Goal: Information Seeking & Learning: Learn about a topic

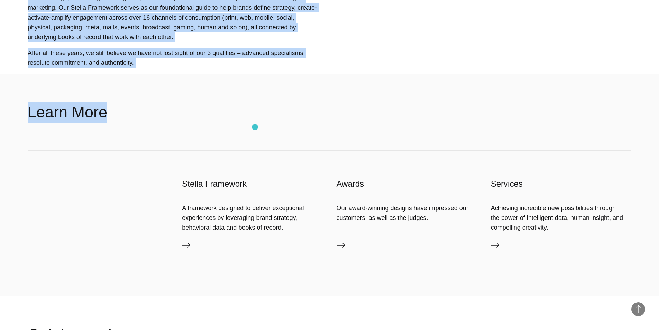
scroll to position [623, 0]
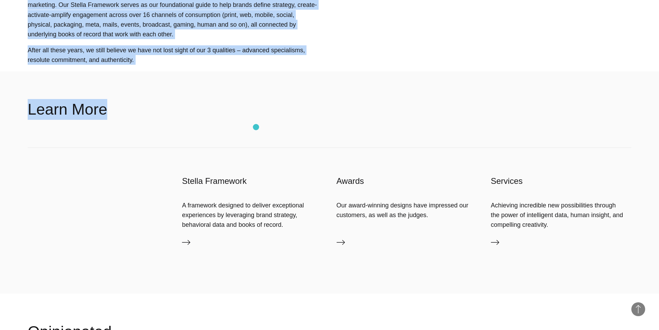
drag, startPoint x: 26, startPoint y: 53, endPoint x: 256, endPoint y: 127, distance: 241.4
click at [256, 127] on main "About Tech Mahindra BORN Group — a Tech Mahindra Company We develop and impleme…" at bounding box center [329, 74] width 659 height 1395
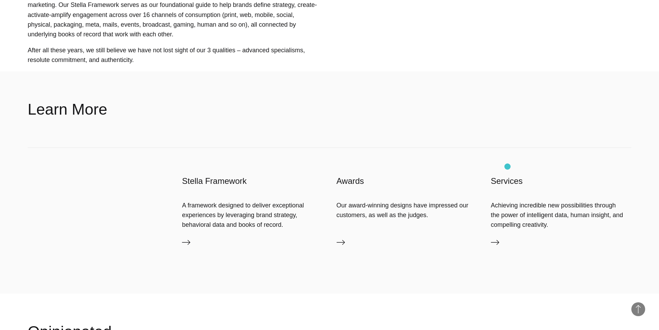
click at [508, 175] on h3 "Services" at bounding box center [561, 180] width 141 height 11
click at [499, 238] on icon at bounding box center [495, 242] width 8 height 8
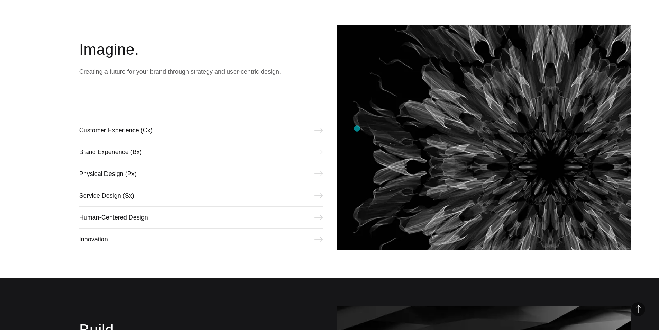
scroll to position [346, 0]
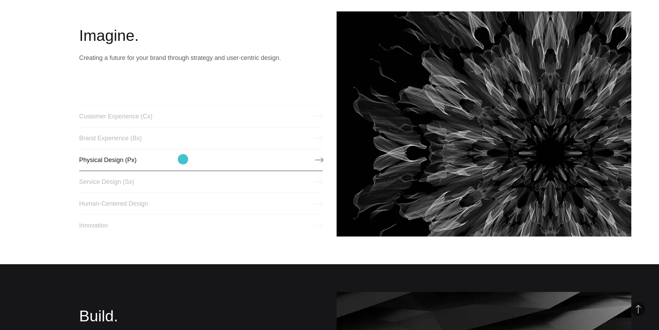
click at [183, 159] on link "Physical Design (Px)" at bounding box center [201, 160] width 244 height 22
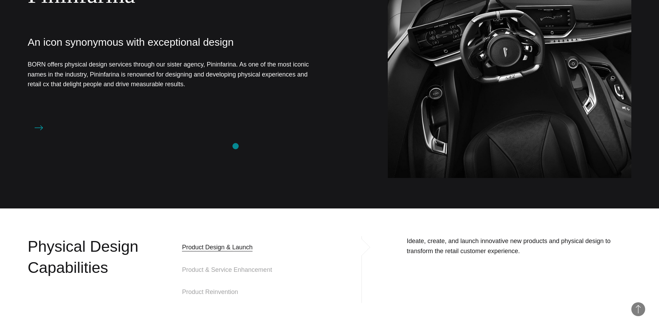
scroll to position [554, 0]
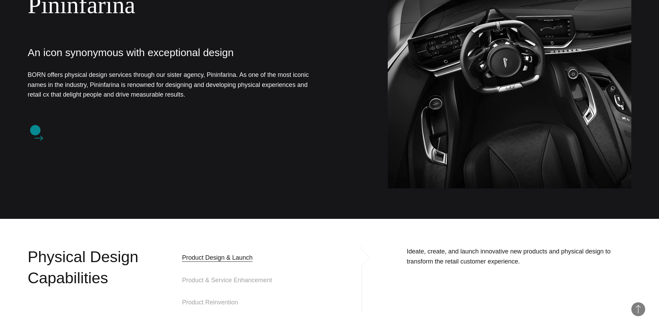
click at [35, 134] on icon at bounding box center [39, 138] width 8 height 8
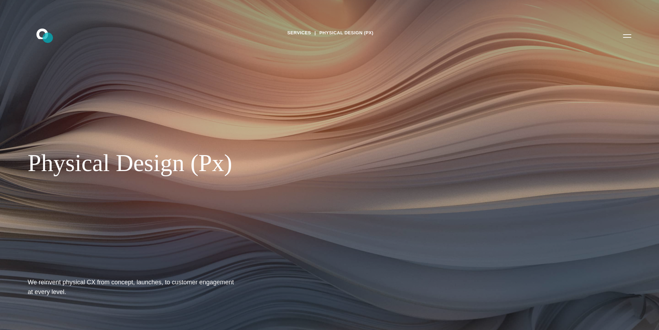
click at [48, 38] on icon ".st0{display:none;} .st1{display:inline;} .st2{font-family:'HelveticaNeue-Mediu…" at bounding box center [47, 36] width 44 height 18
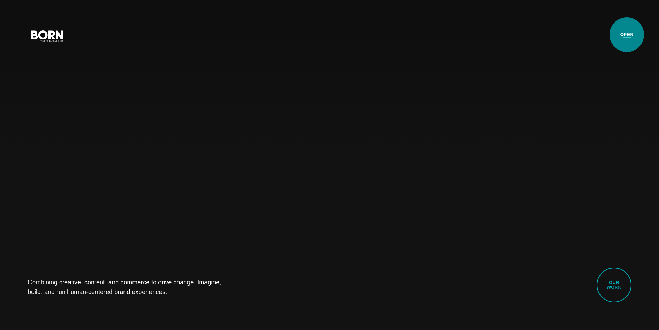
click at [628, 35] on button "Primary Menu" at bounding box center [627, 35] width 17 height 15
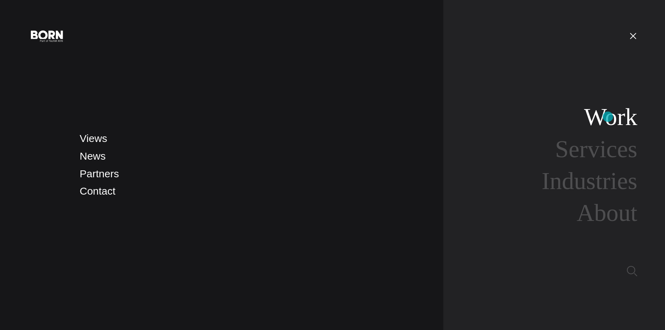
click at [607, 117] on link "Work" at bounding box center [610, 116] width 53 height 27
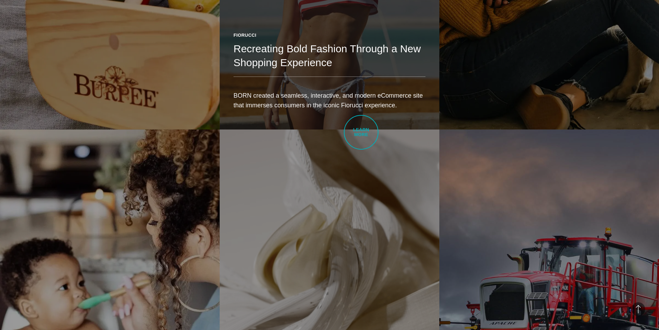
scroll to position [1639, 0]
